Goal: Navigation & Orientation: Understand site structure

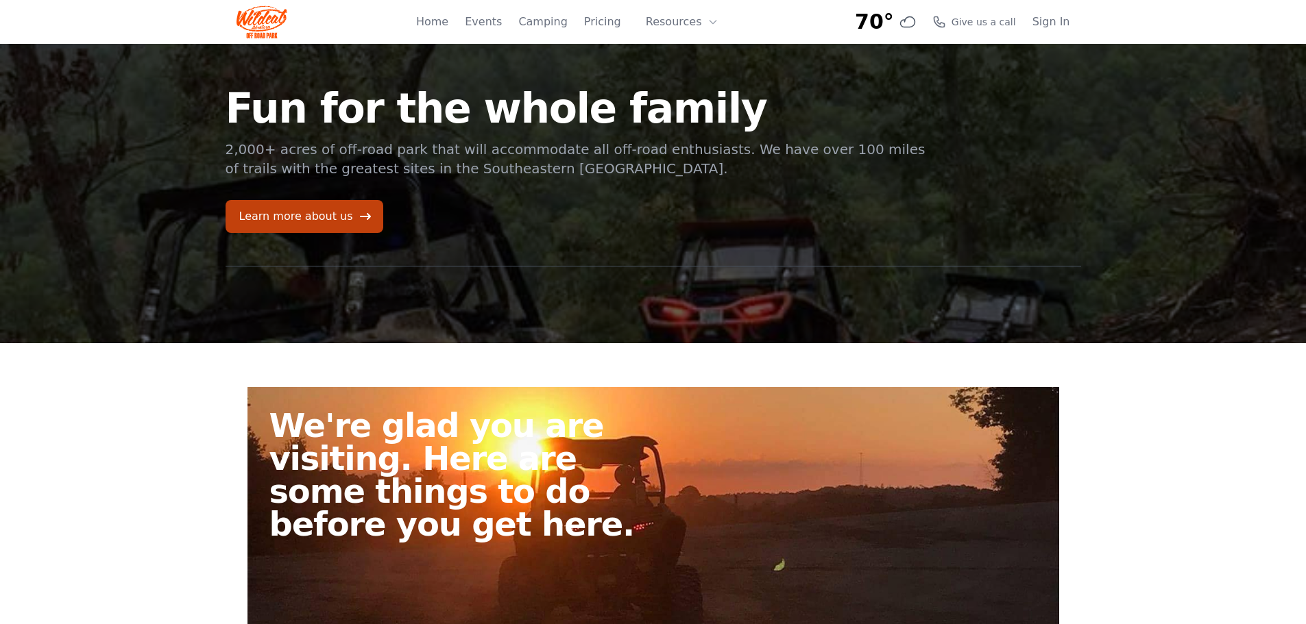
scroll to position [343, 0]
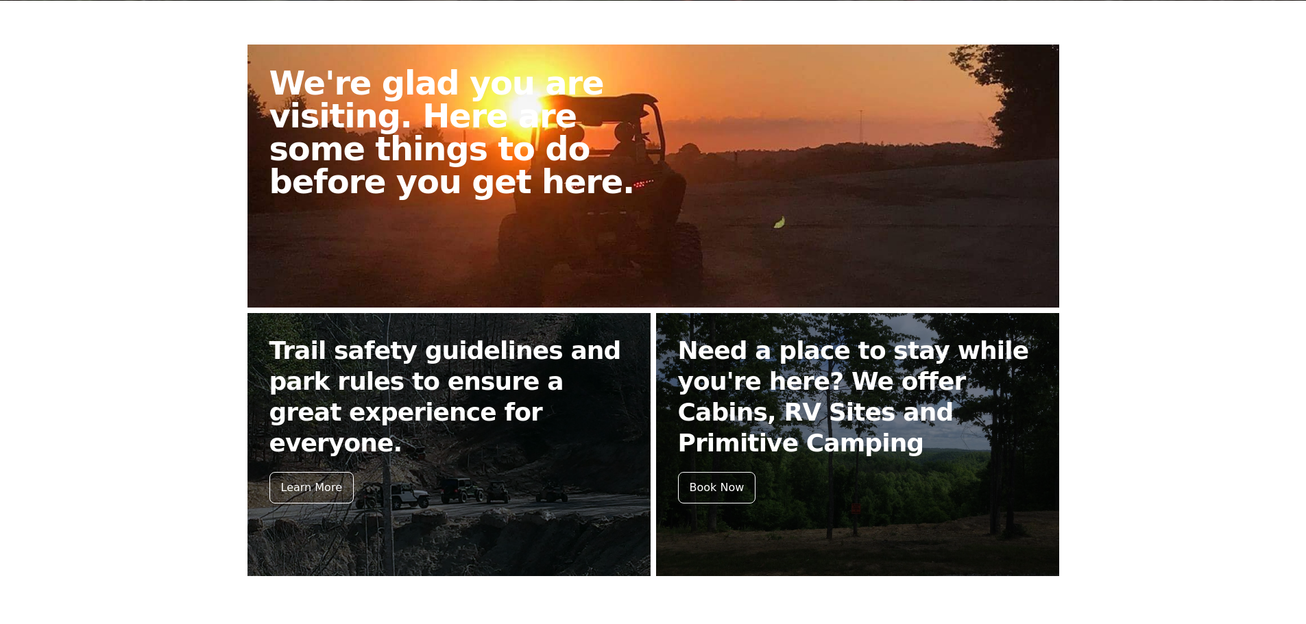
click at [456, 169] on h2 "We're glad you are visiting. Here are some things to do before you get here." at bounding box center [466, 132] width 395 height 132
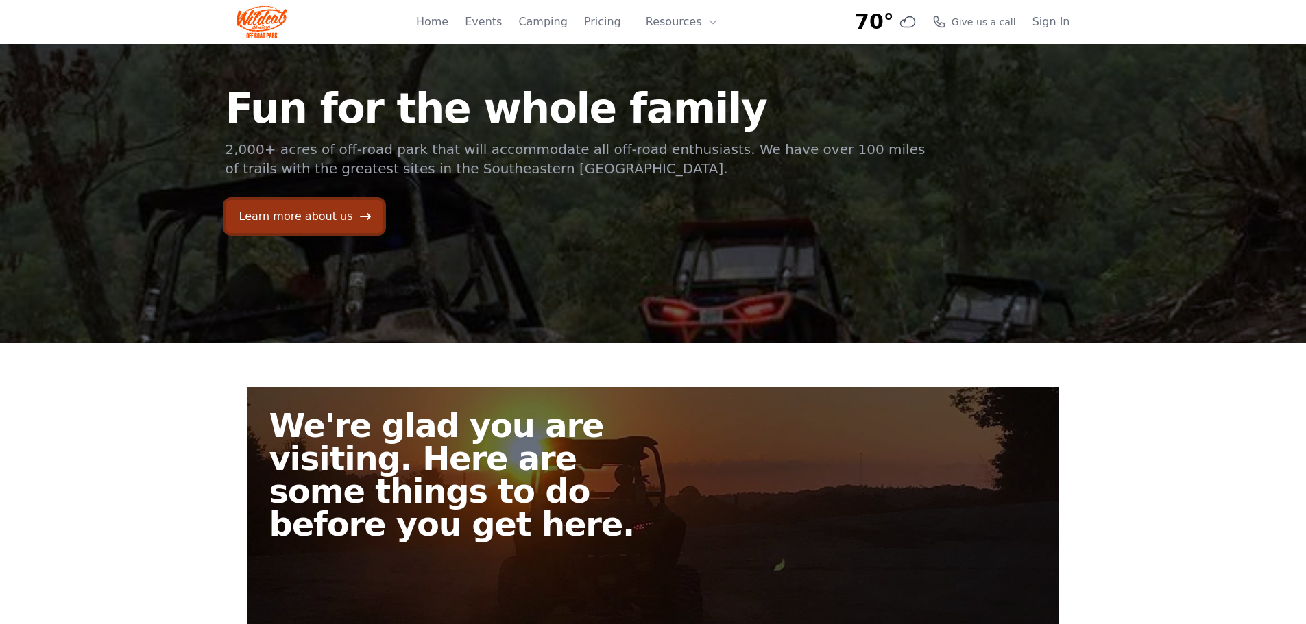
click at [360, 217] on icon at bounding box center [365, 216] width 11 height 7
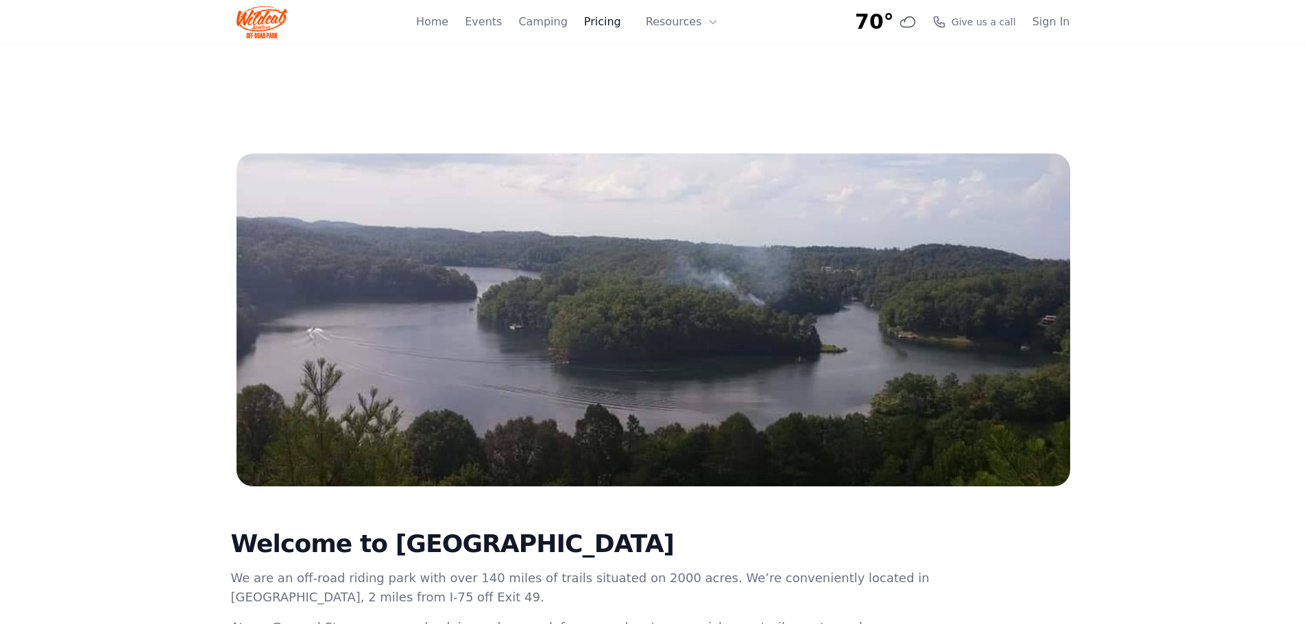
click at [607, 25] on link "Pricing" at bounding box center [602, 22] width 37 height 16
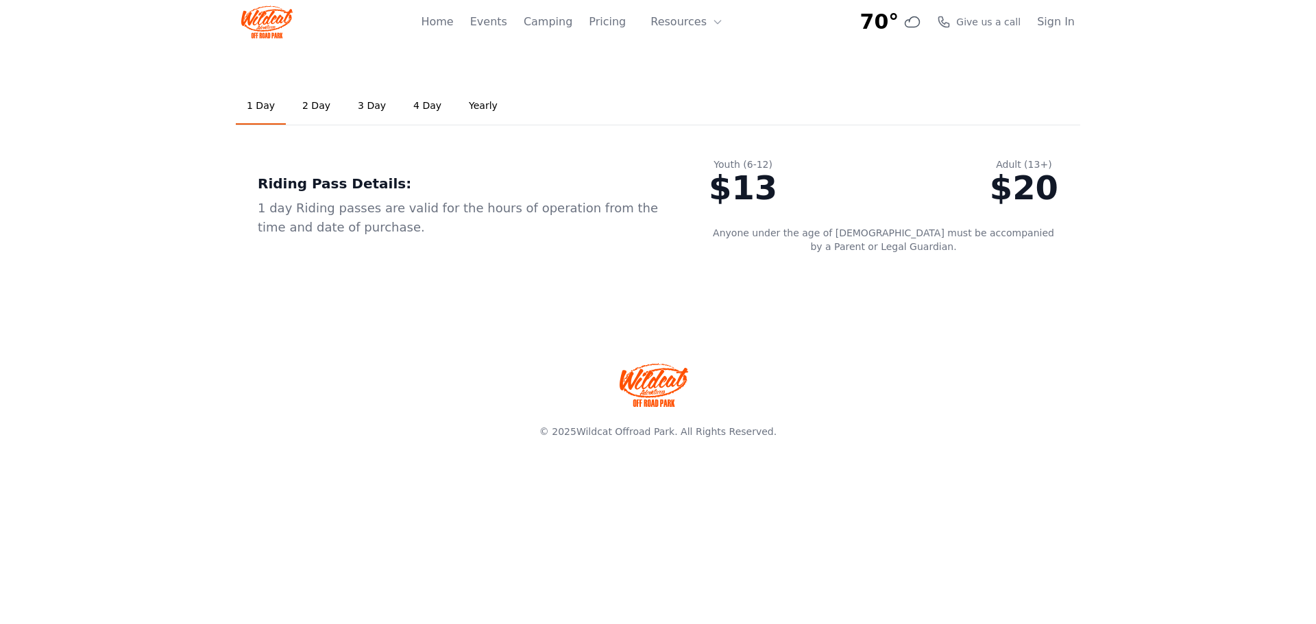
click at [465, 107] on link "Yearly" at bounding box center [483, 106] width 51 height 37
click at [314, 103] on link "2 Day" at bounding box center [316, 106] width 50 height 37
click at [360, 110] on link "3 Day" at bounding box center [372, 106] width 50 height 37
click at [411, 110] on link "4 Day" at bounding box center [427, 106] width 50 height 37
click at [259, 110] on link "1 Day" at bounding box center [261, 106] width 50 height 37
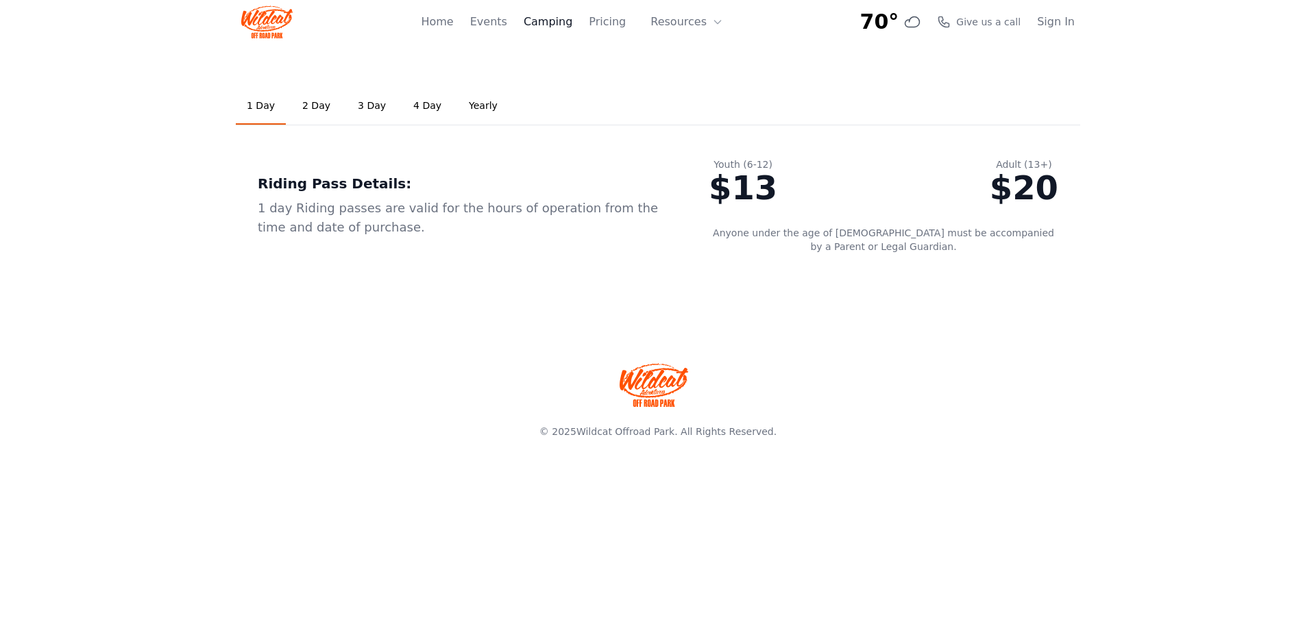
click at [566, 25] on link "Camping" at bounding box center [548, 22] width 49 height 16
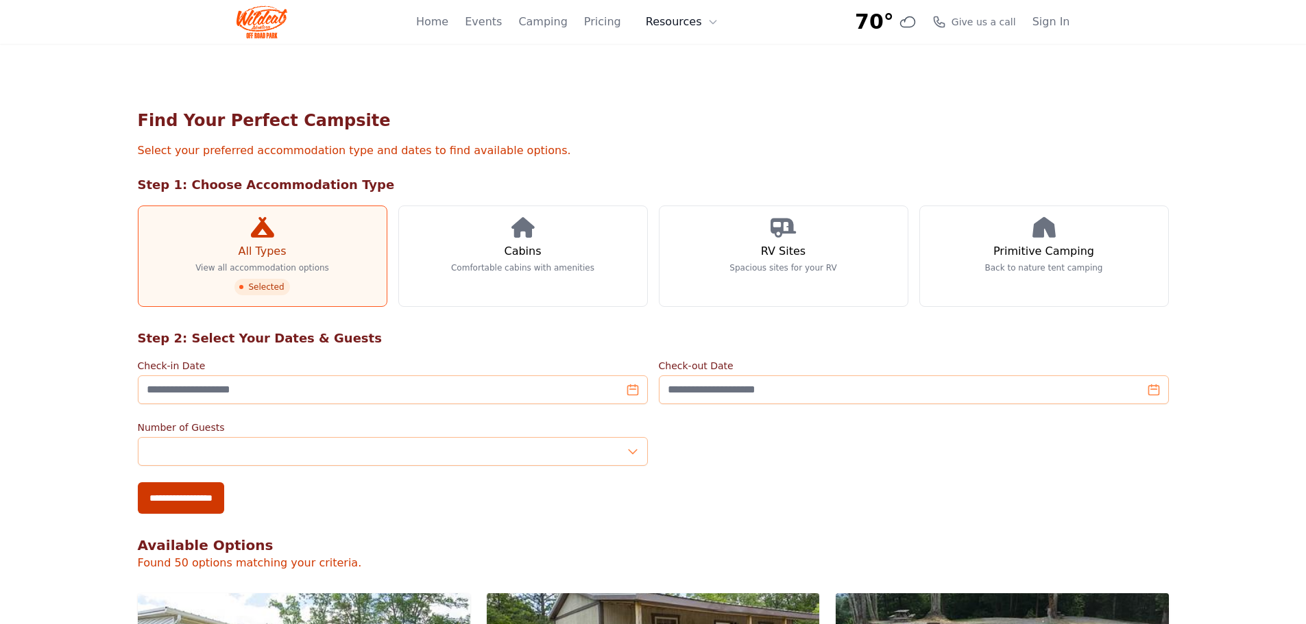
click at [696, 23] on button "Resources" at bounding box center [681, 21] width 89 height 27
click at [491, 27] on link "Events" at bounding box center [483, 22] width 37 height 16
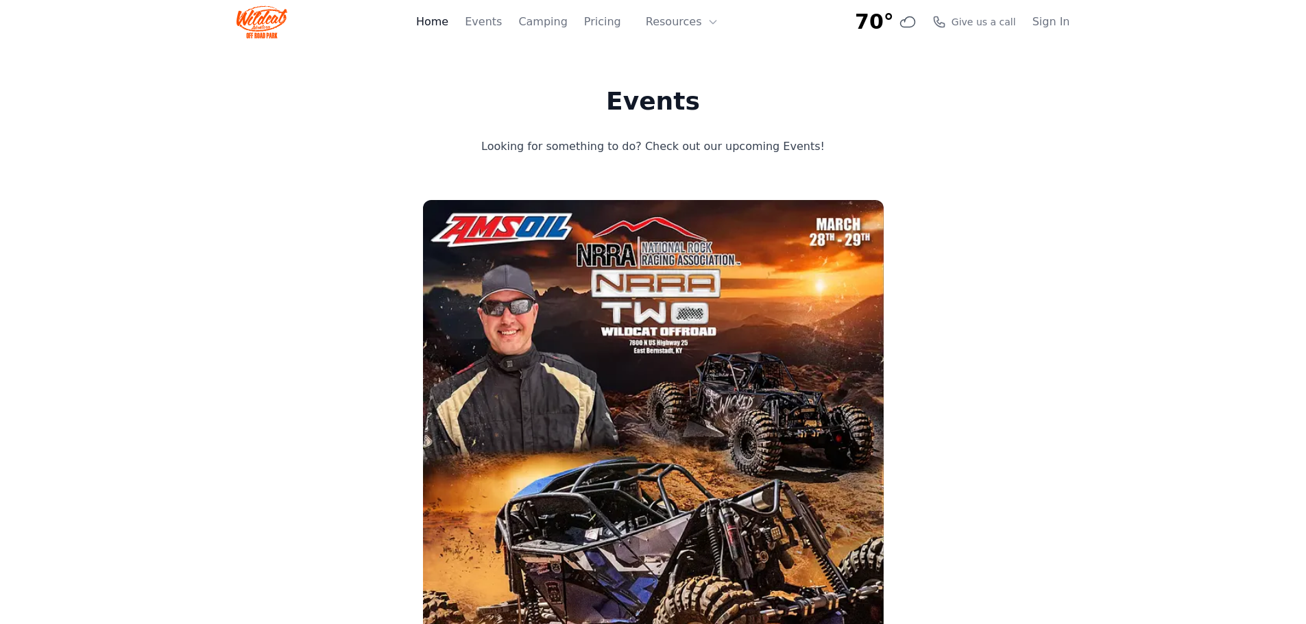
click at [442, 22] on link "Home" at bounding box center [432, 22] width 32 height 16
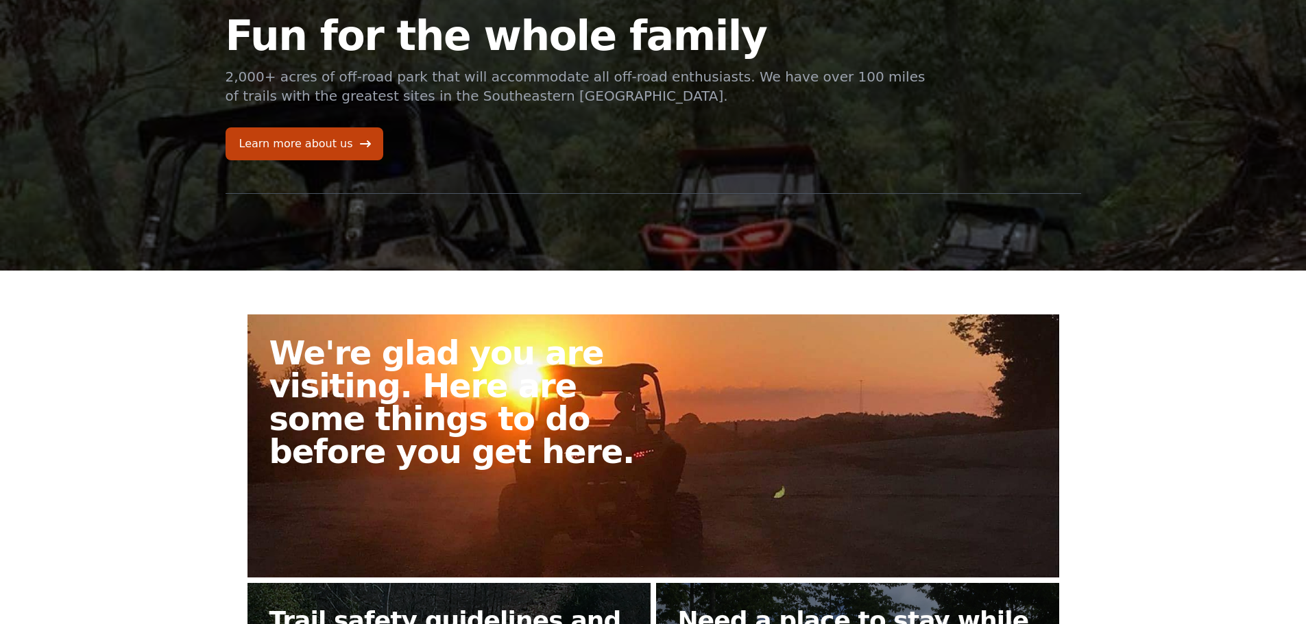
scroll to position [418, 0]
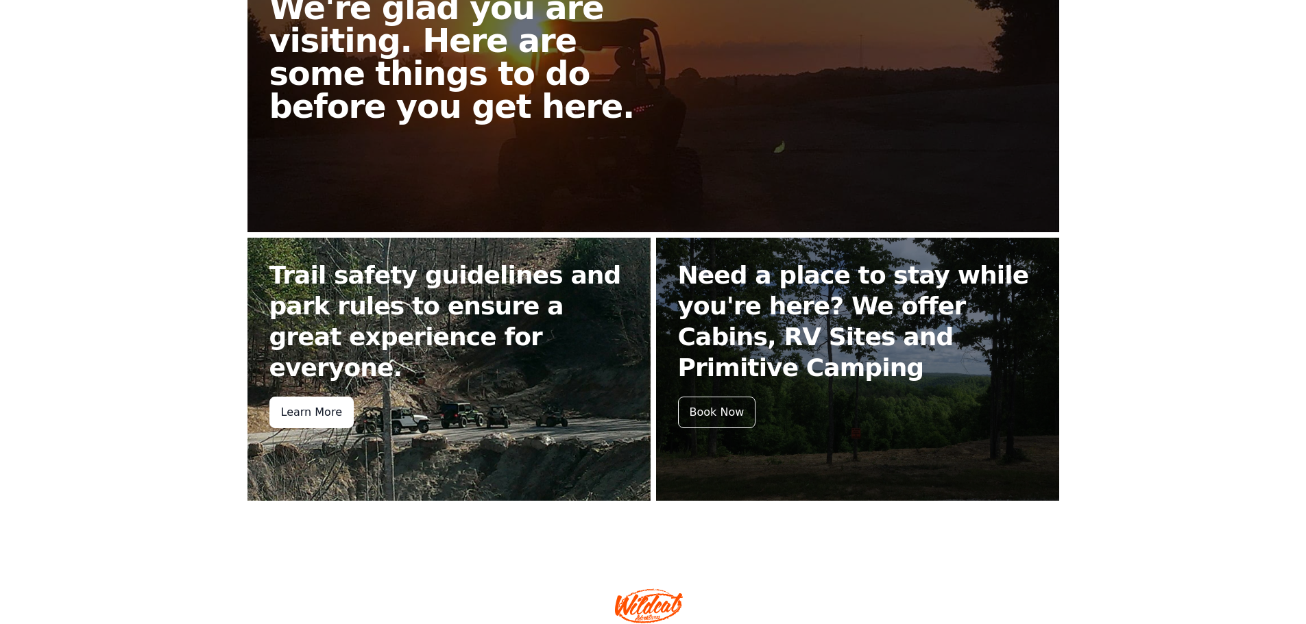
click at [326, 397] on div "Learn More" at bounding box center [311, 413] width 84 height 32
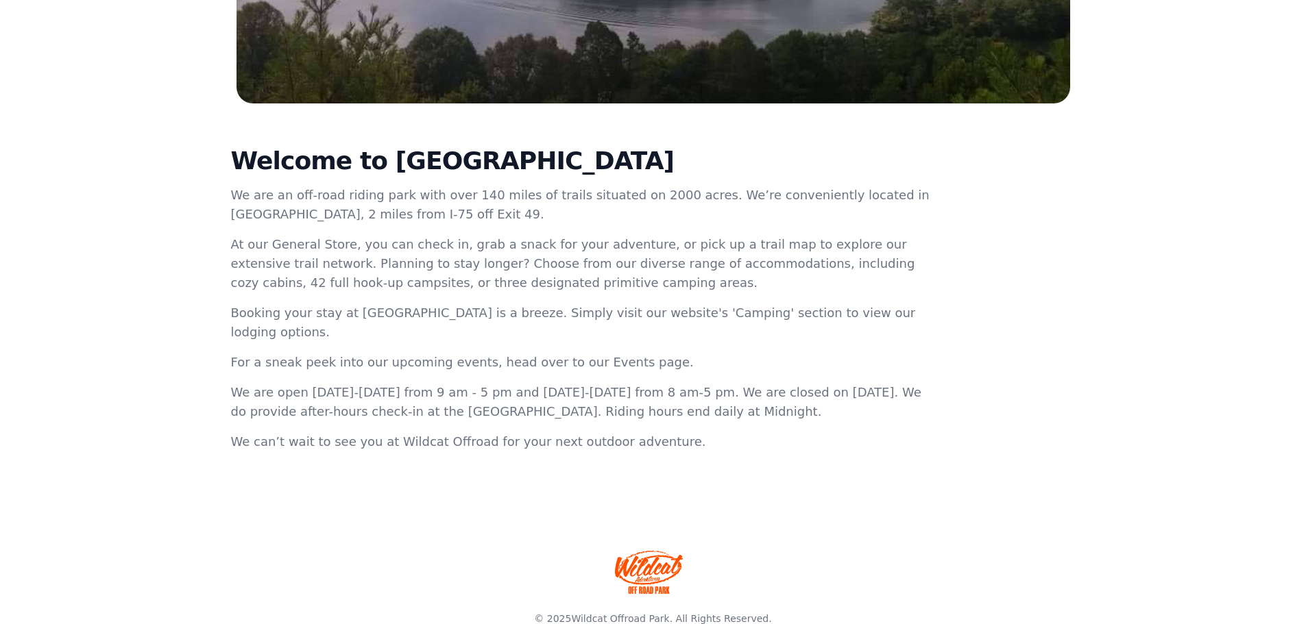
scroll to position [394, 0]
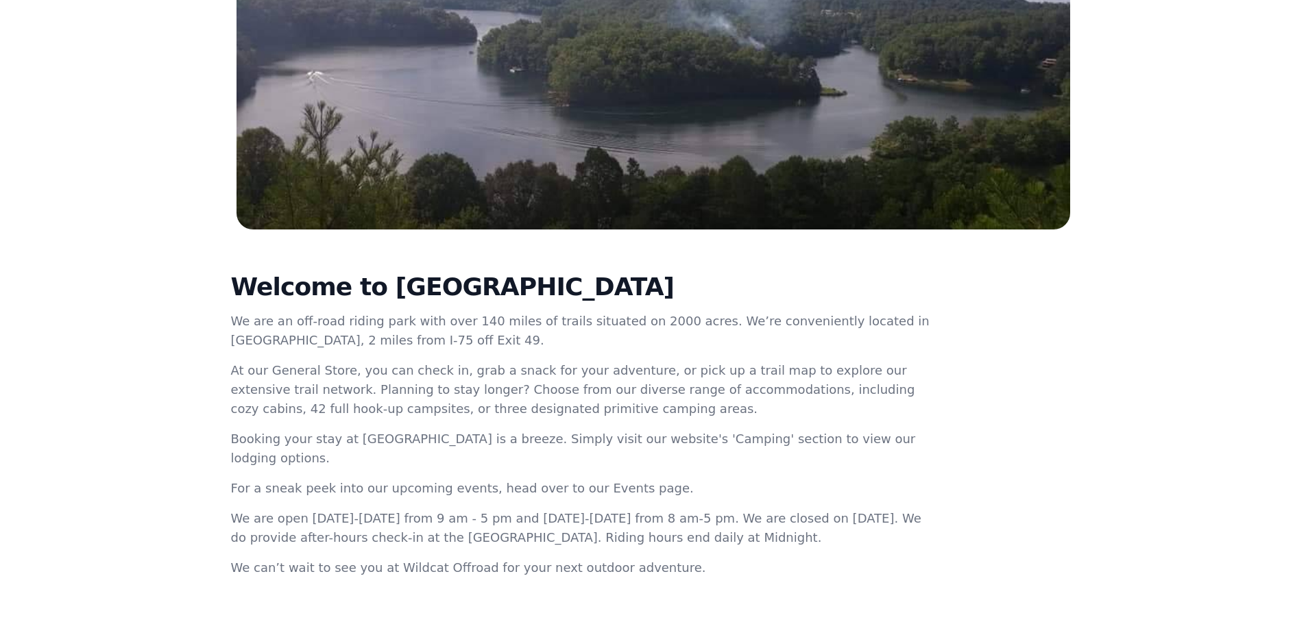
scroll to position [418, 0]
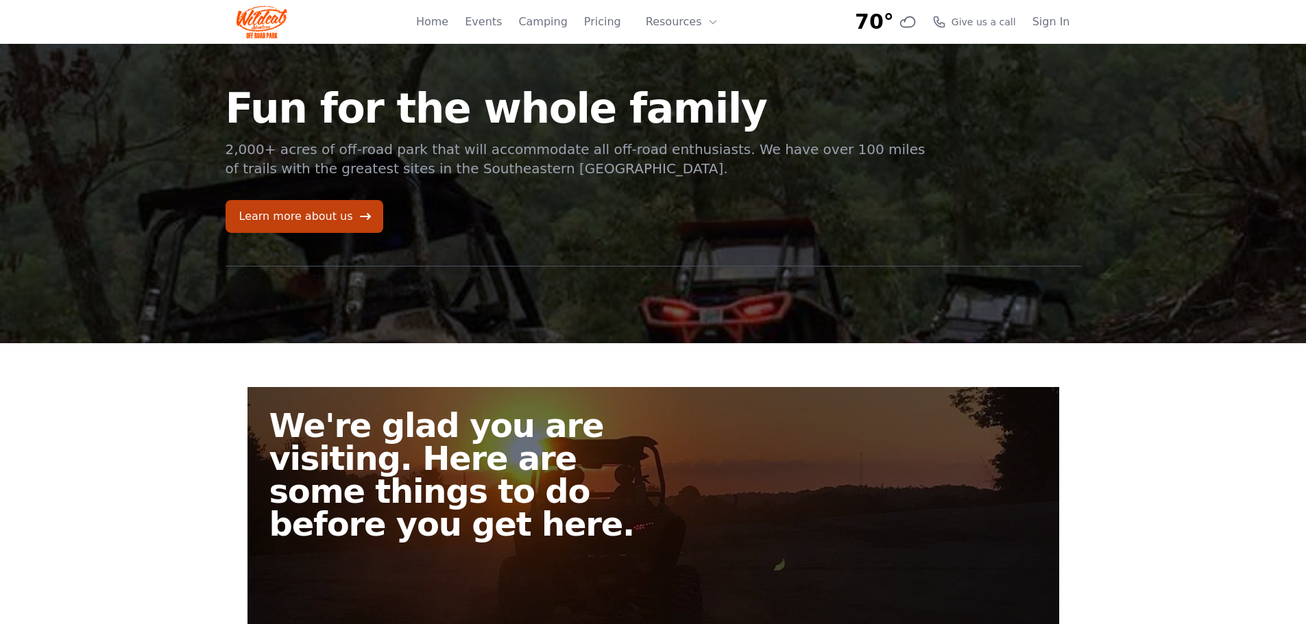
scroll to position [343, 0]
